Goal: Check status

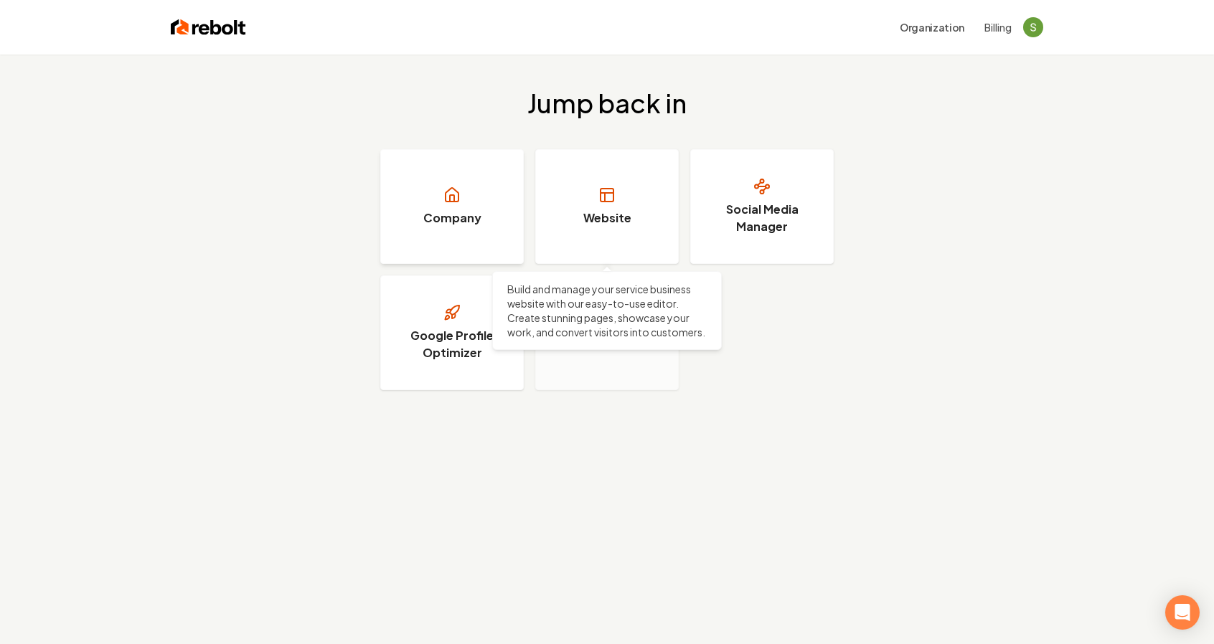
click at [479, 213] on link "Company" at bounding box center [451, 206] width 143 height 115
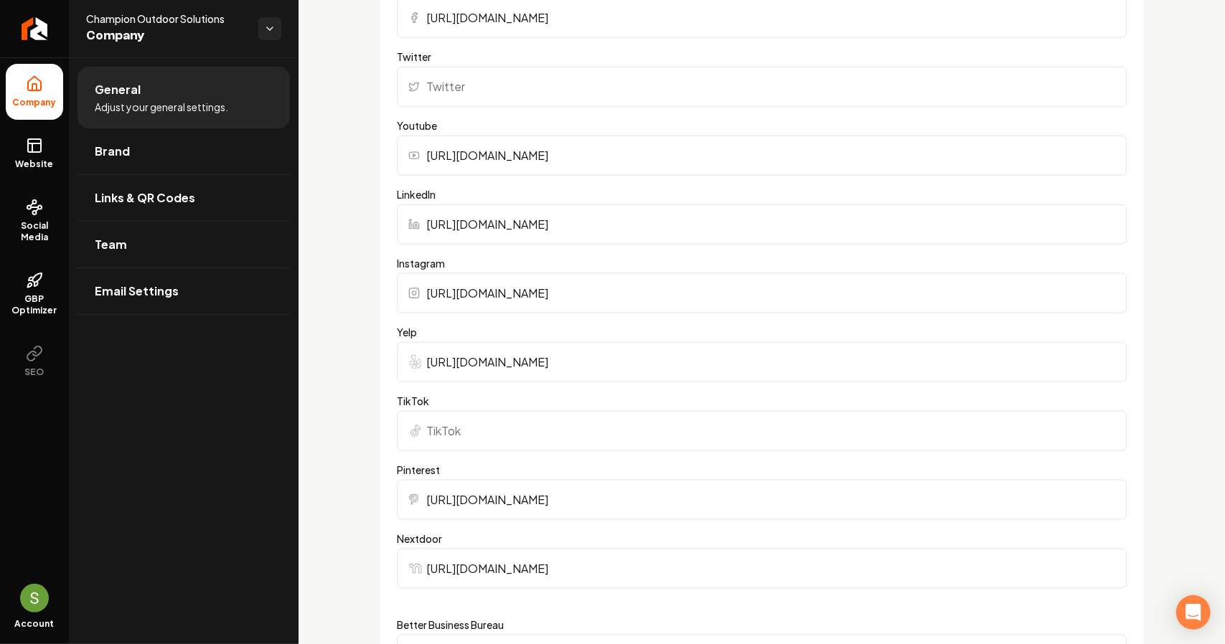
scroll to position [1109, 0]
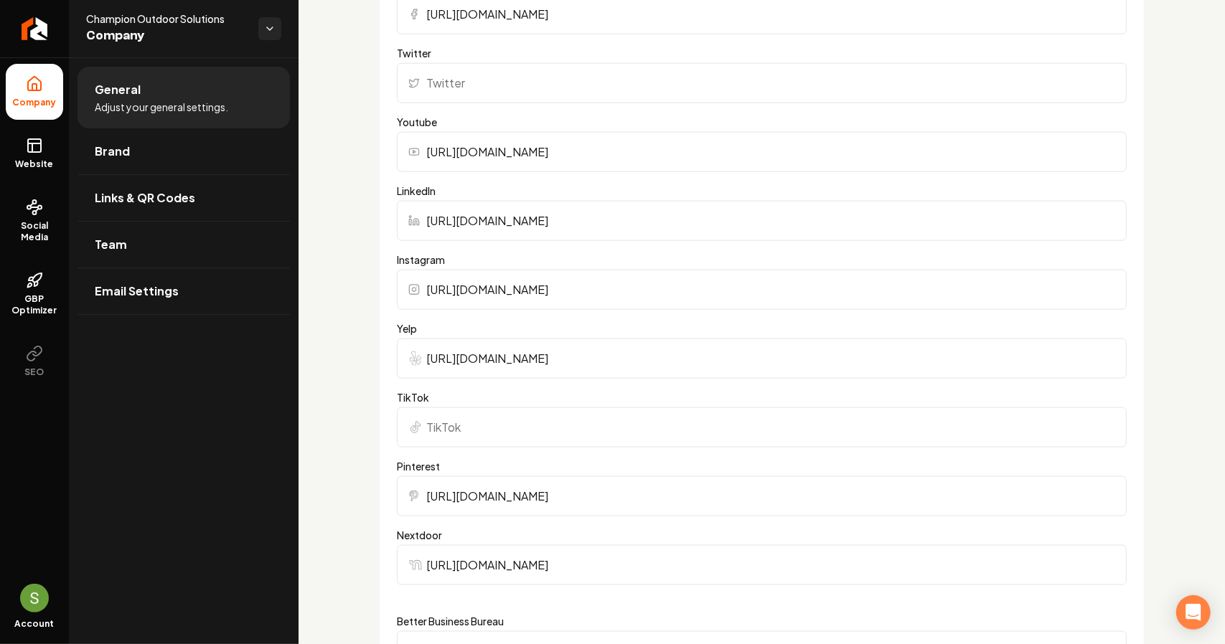
click at [485, 358] on input "[URL][DOMAIN_NAME]" at bounding box center [762, 359] width 730 height 40
click at [485, 358] on input "https://www.yelp.com/biz/champion-outdoor-solutions-austin" at bounding box center [762, 359] width 730 height 40
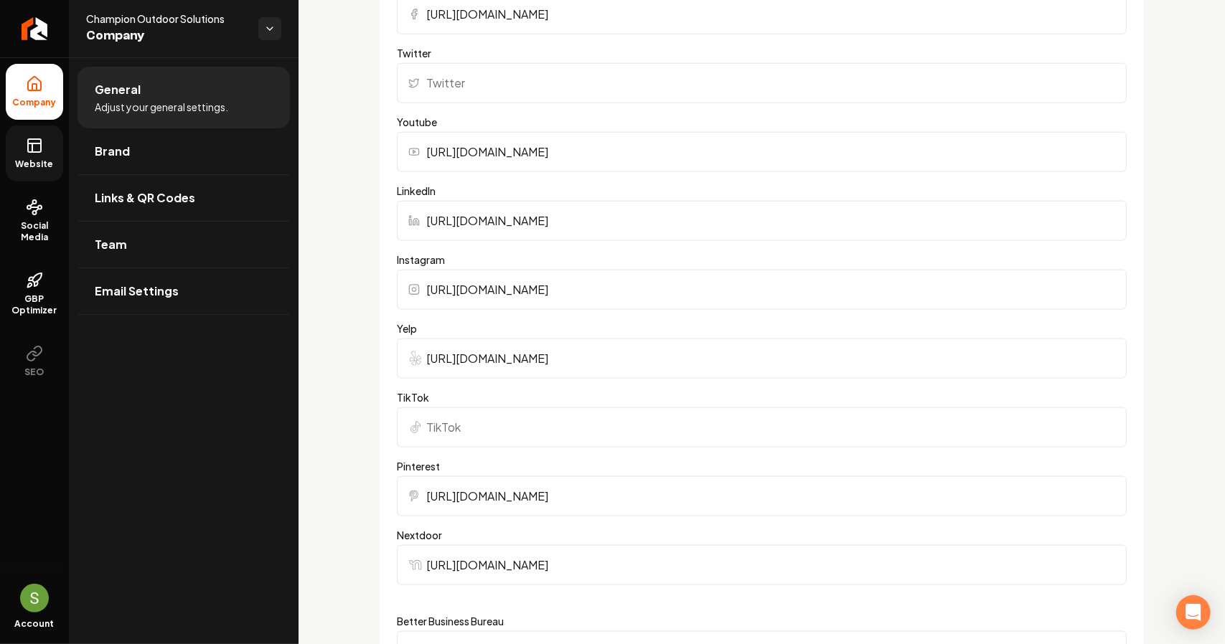
click at [33, 146] on icon at bounding box center [34, 145] width 17 height 17
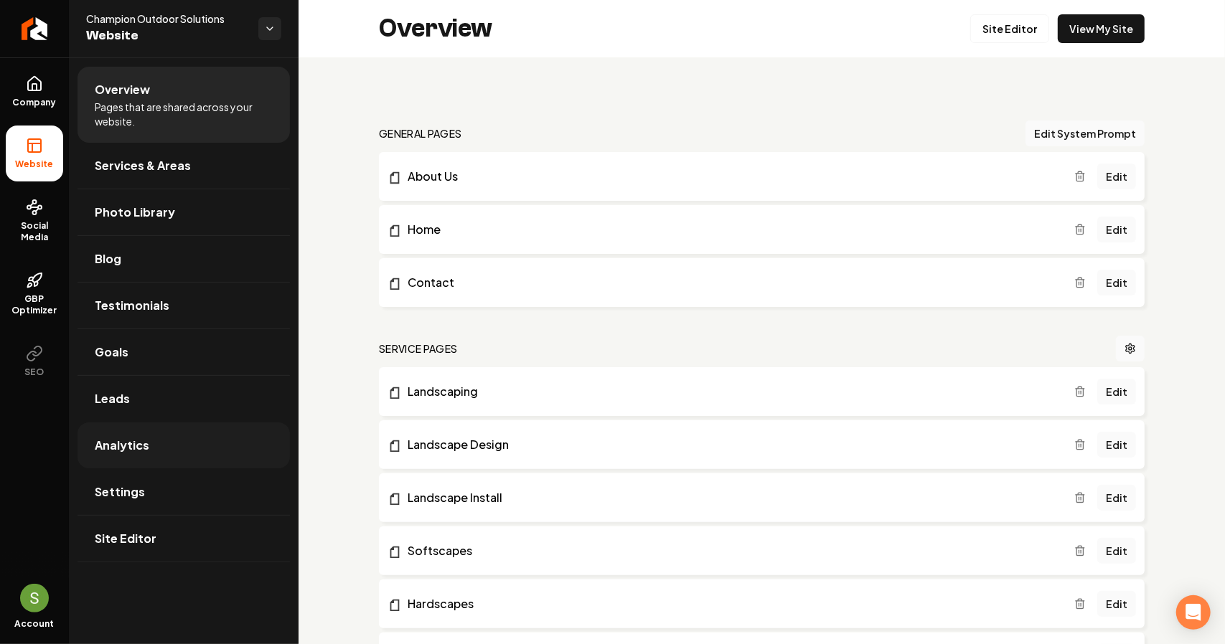
click at [125, 446] on span "Analytics" at bounding box center [122, 445] width 55 height 17
